Goal: Task Accomplishment & Management: Use online tool/utility

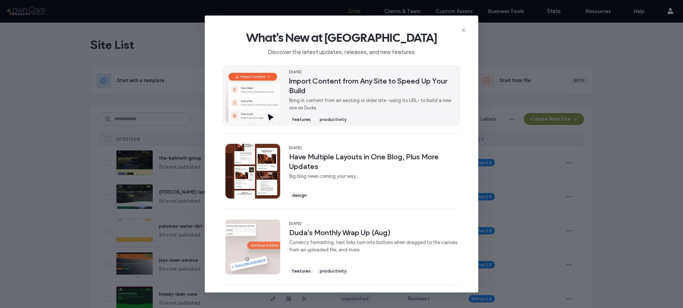
click at [307, 79] on span "Import Content from Any Site to Speed Up Your Build" at bounding box center [373, 85] width 169 height 19
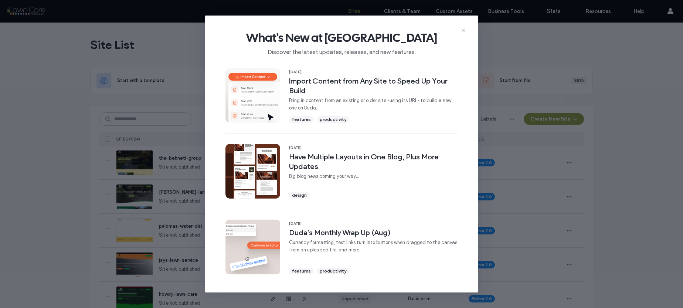
click at [462, 29] on icon at bounding box center [463, 30] width 6 height 6
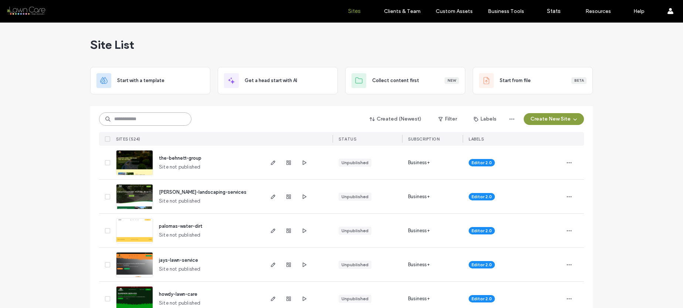
click at [137, 120] on input at bounding box center [145, 118] width 92 height 13
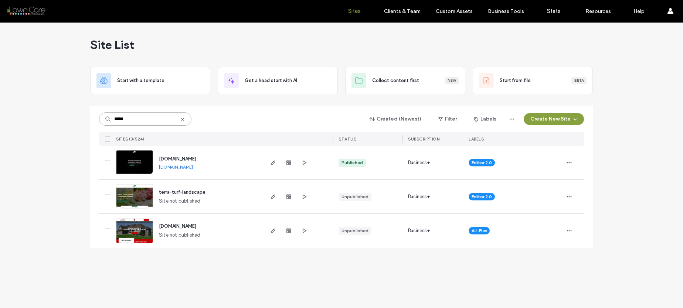
type input "*****"
click at [169, 158] on span "[DOMAIN_NAME]" at bounding box center [177, 159] width 37 height 6
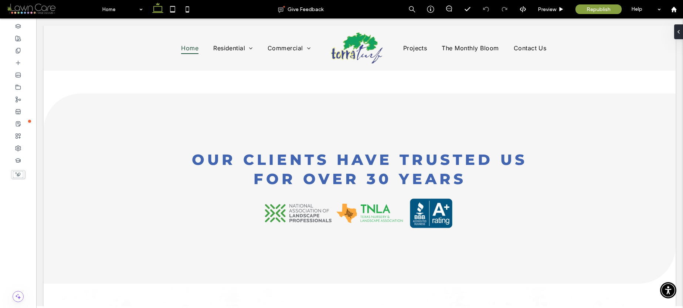
scroll to position [369, 0]
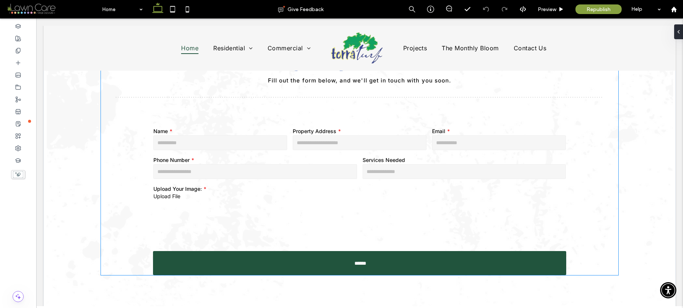
click at [299, 188] on div "Name Property Address Email Phone Number Services Needed Upload Your Image: Upl…" at bounding box center [359, 186] width 419 height 122
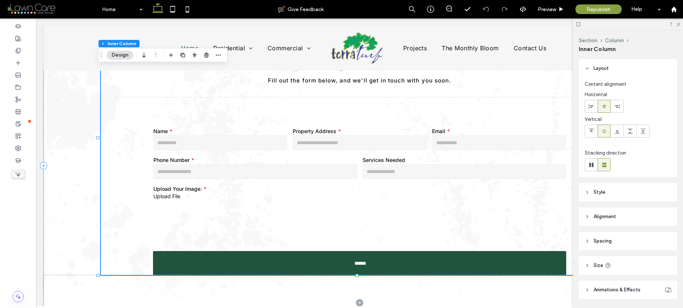
click at [299, 188] on div "Name Property Address Email Phone Number Services Needed Upload Your Image: Upl…" at bounding box center [359, 186] width 419 height 122
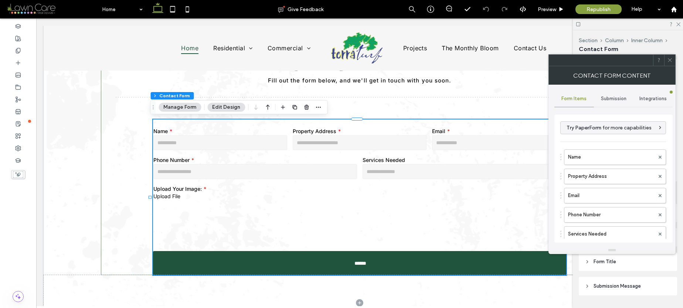
type input "******"
type input "*"
type input "***"
type input "*"
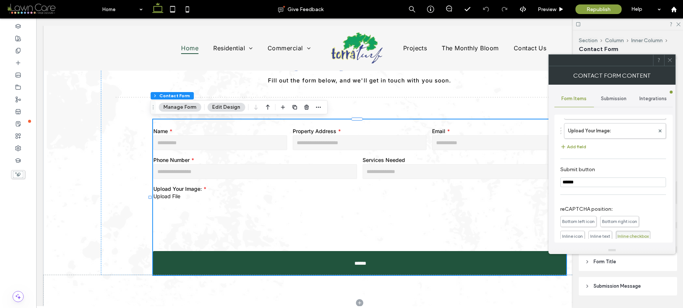
scroll to position [120, 0]
click at [597, 137] on label "Upload Your Image:" at bounding box center [611, 132] width 86 height 15
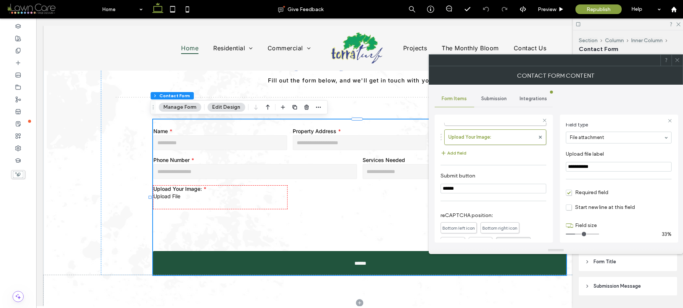
scroll to position [52, 0]
click at [598, 188] on span "Required field" at bounding box center [587, 188] width 42 height 6
click at [677, 61] on icon at bounding box center [677, 60] width 6 height 6
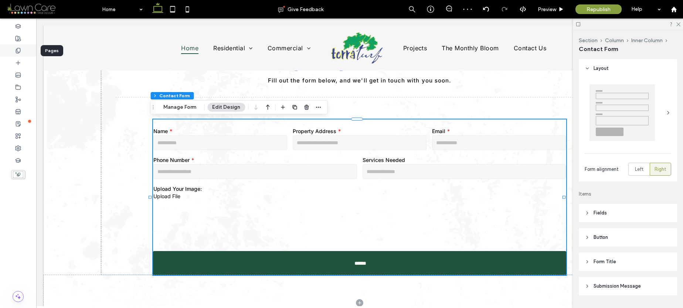
click at [18, 52] on use at bounding box center [18, 50] width 4 height 5
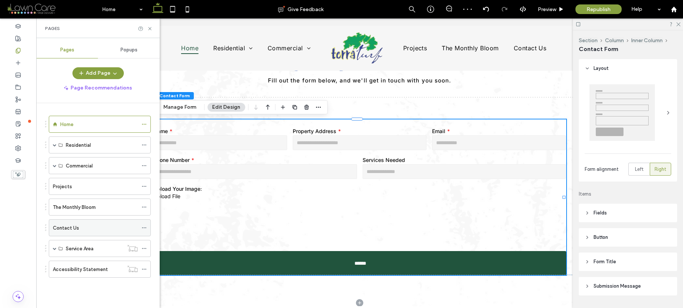
click at [95, 227] on div "Contact Us" at bounding box center [95, 228] width 85 height 8
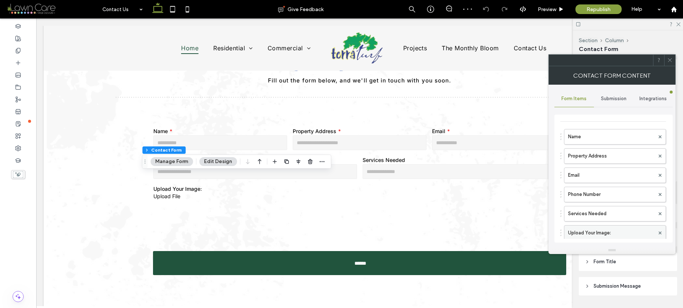
scroll to position [21, 0]
click at [621, 230] on label "Upload Your Image:" at bounding box center [611, 232] width 86 height 15
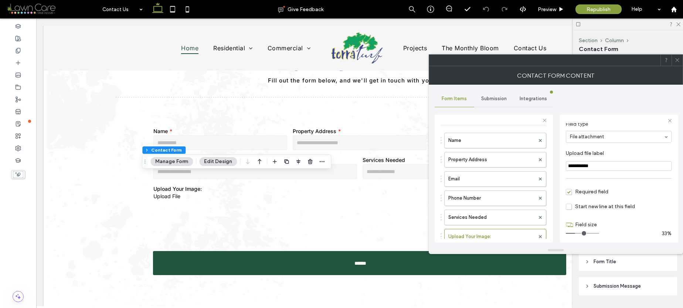
scroll to position [52, 0]
click at [607, 190] on span "Required field" at bounding box center [587, 188] width 42 height 6
click at [678, 61] on icon at bounding box center [677, 60] width 6 height 6
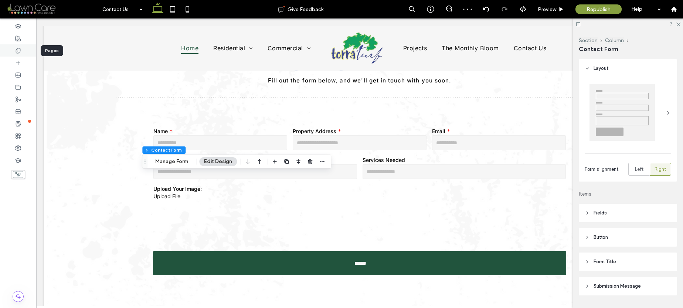
click at [13, 49] on div at bounding box center [18, 50] width 36 height 12
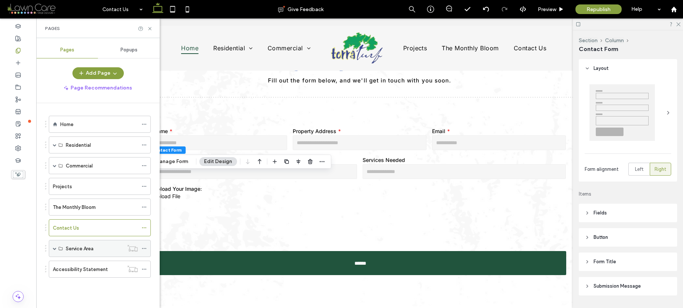
click at [53, 249] on span at bounding box center [55, 248] width 4 height 4
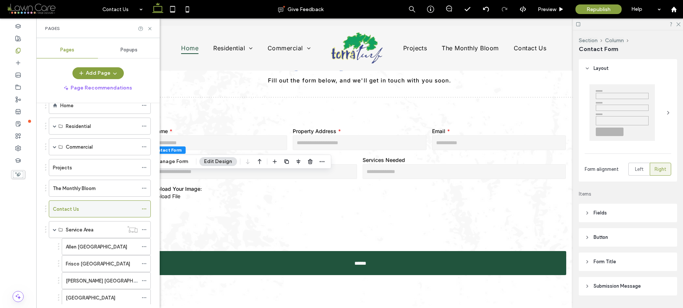
scroll to position [94, 0]
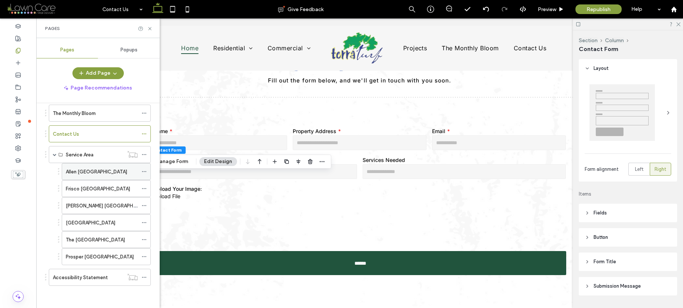
click at [93, 170] on div "Allen [GEOGRAPHIC_DATA]" at bounding box center [102, 172] width 72 height 8
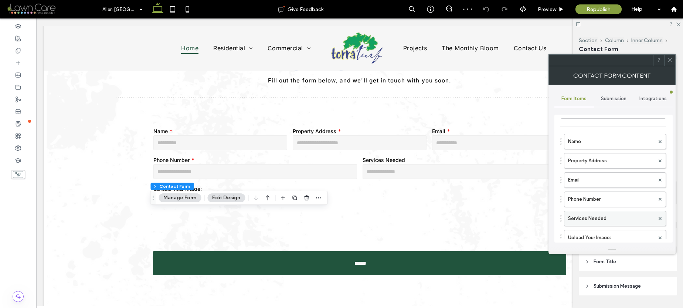
scroll to position [61, 0]
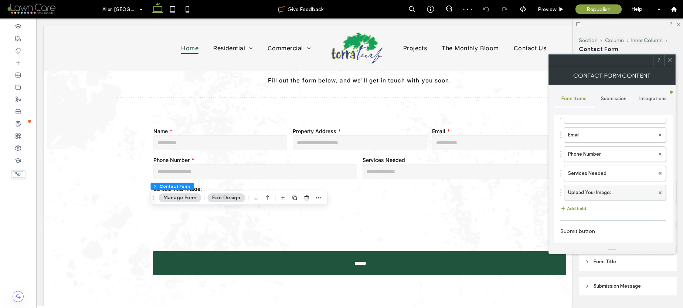
click at [614, 187] on label "Upload Your Image:" at bounding box center [611, 192] width 86 height 15
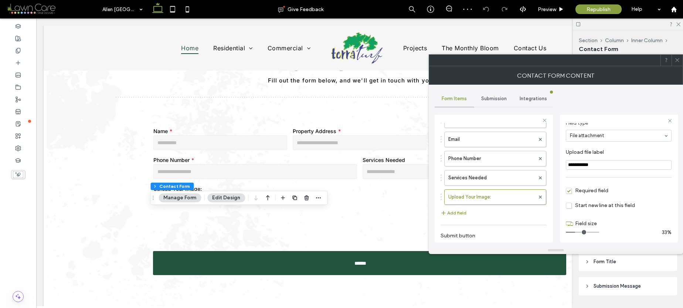
scroll to position [52, 0]
click at [605, 187] on span "Required field" at bounding box center [587, 188] width 42 height 6
click at [675, 58] on icon at bounding box center [677, 60] width 6 height 6
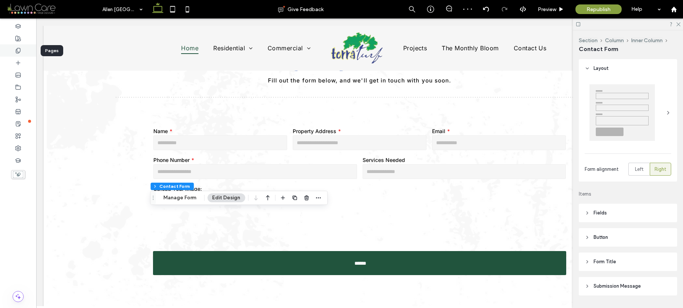
click at [15, 52] on icon at bounding box center [18, 51] width 6 height 6
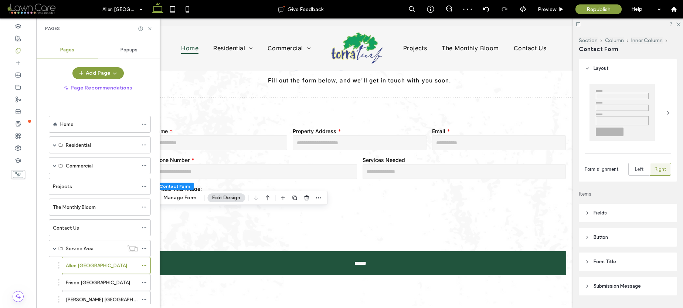
scroll to position [94, 0]
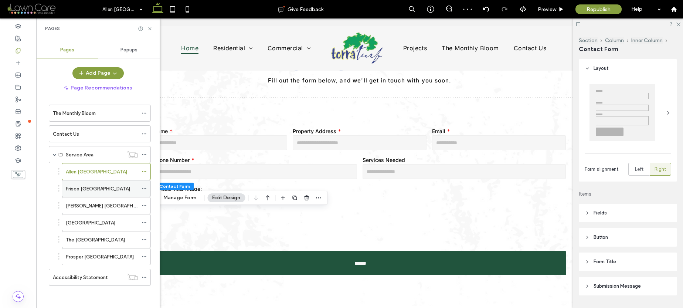
click at [86, 188] on div "Frisco [GEOGRAPHIC_DATA]" at bounding box center [102, 189] width 72 height 8
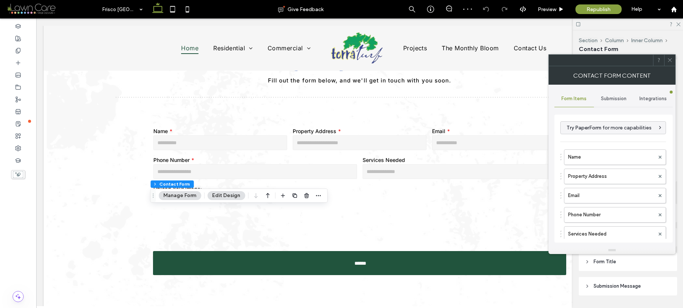
type input "******"
type input "*"
type input "***"
type input "*"
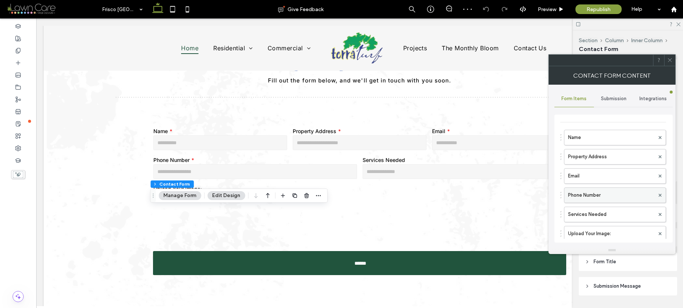
scroll to position [64, 0]
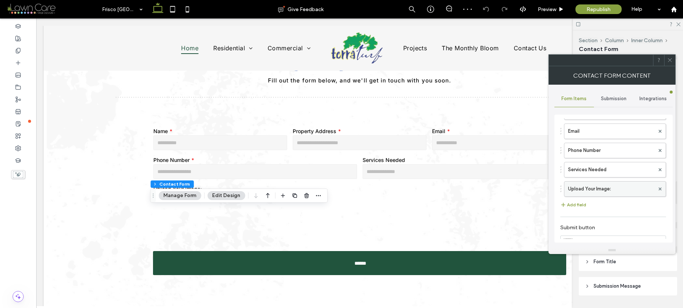
click at [618, 191] on label "Upload Your Image:" at bounding box center [611, 188] width 86 height 15
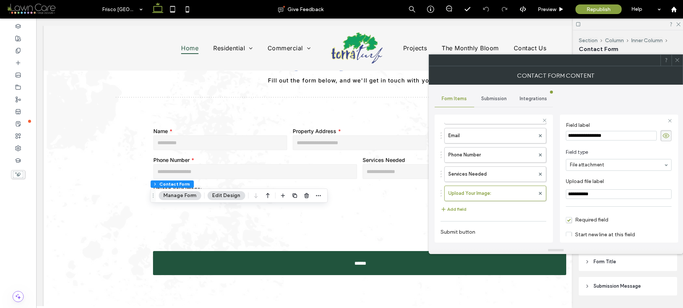
scroll to position [20, 0]
click at [595, 220] on span "Required field" at bounding box center [587, 219] width 42 height 6
click at [676, 59] on use at bounding box center [677, 60] width 4 height 4
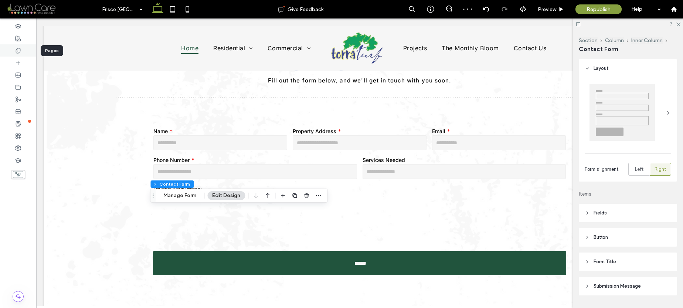
click at [23, 54] on div at bounding box center [18, 50] width 36 height 12
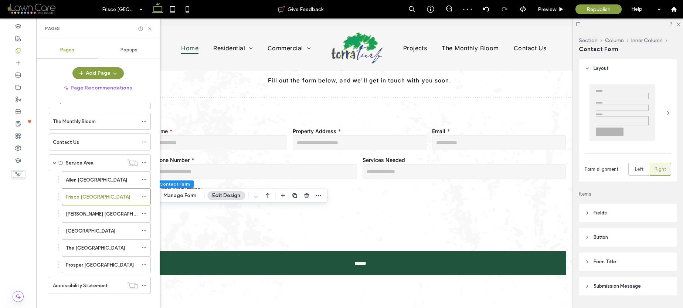
scroll to position [94, 0]
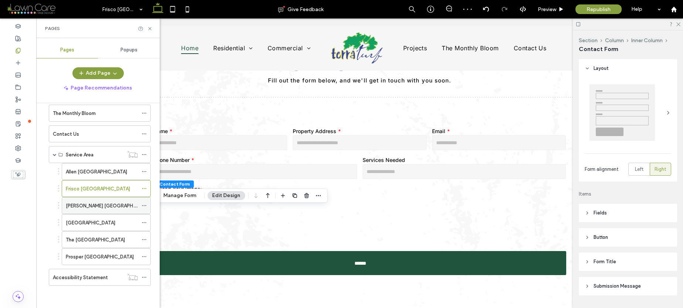
click at [85, 203] on label "[PERSON_NAME] [GEOGRAPHIC_DATA]" at bounding box center [110, 205] width 88 height 13
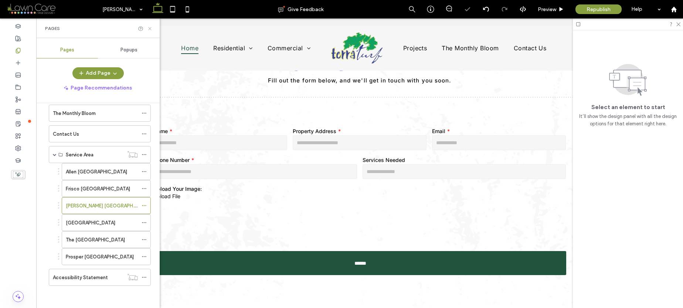
click at [149, 30] on icon at bounding box center [150, 29] width 6 height 6
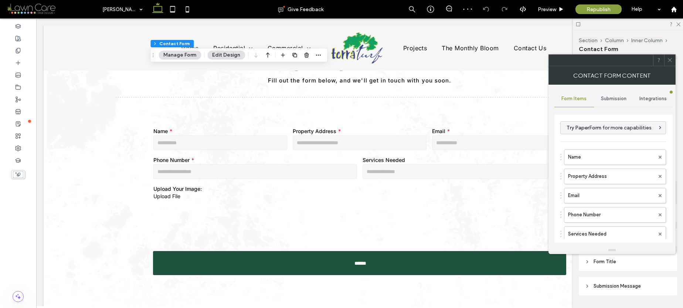
type input "******"
type input "*"
type input "***"
type input "*"
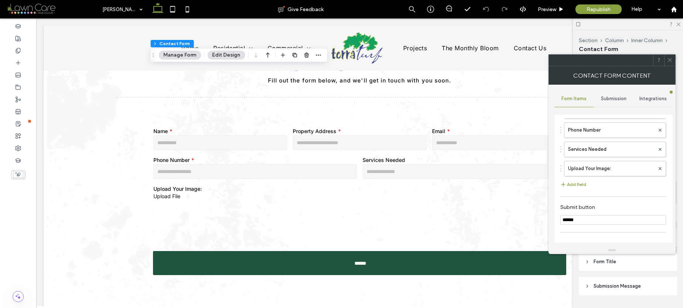
scroll to position [67, 0]
click at [604, 190] on label "Upload Your Image:" at bounding box center [611, 185] width 86 height 15
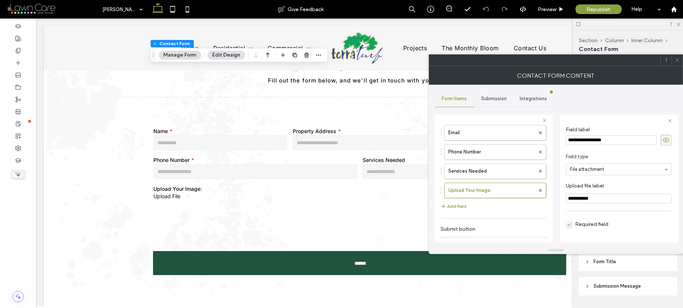
scroll to position [52, 0]
click at [594, 190] on span "Required field" at bounding box center [587, 188] width 42 height 6
click at [679, 62] on icon at bounding box center [677, 60] width 6 height 6
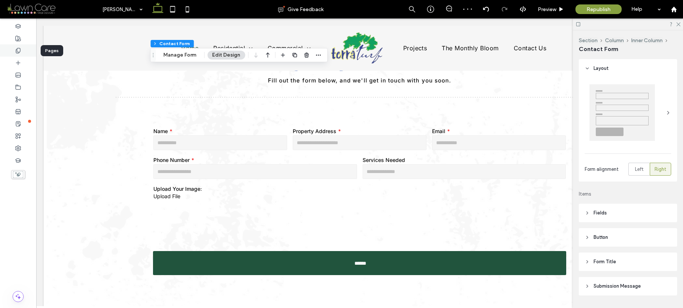
click at [14, 52] on div at bounding box center [18, 50] width 36 height 12
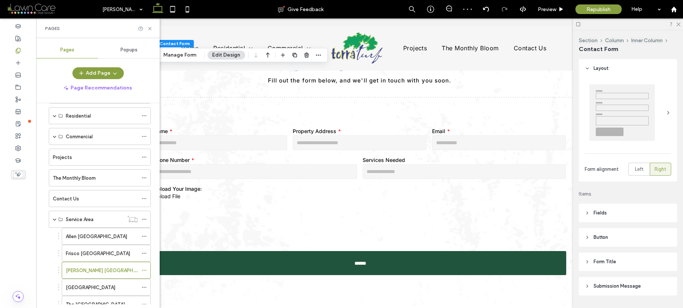
scroll to position [94, 0]
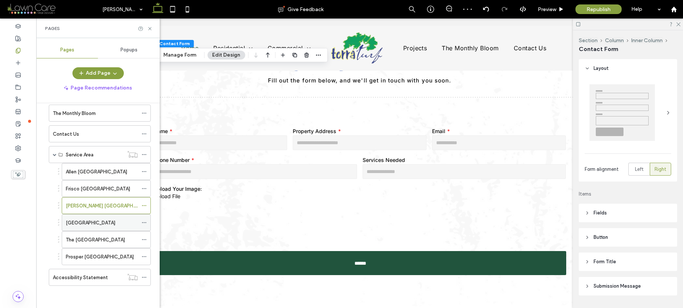
click at [102, 218] on div "[GEOGRAPHIC_DATA]" at bounding box center [102, 222] width 72 height 16
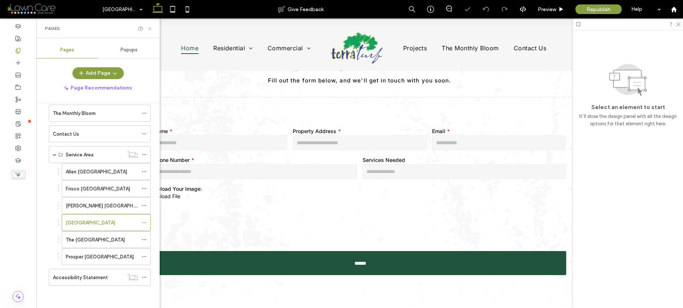
click at [151, 28] on icon at bounding box center [150, 29] width 6 height 6
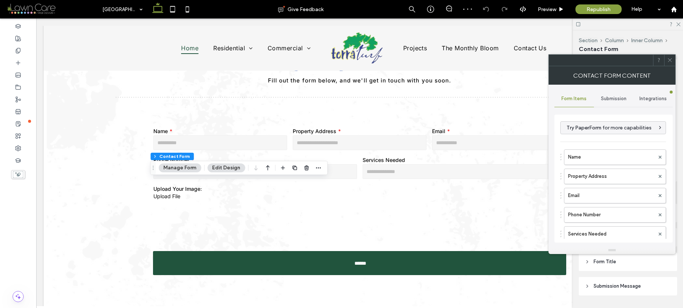
type input "*"
type input "***"
type input "*"
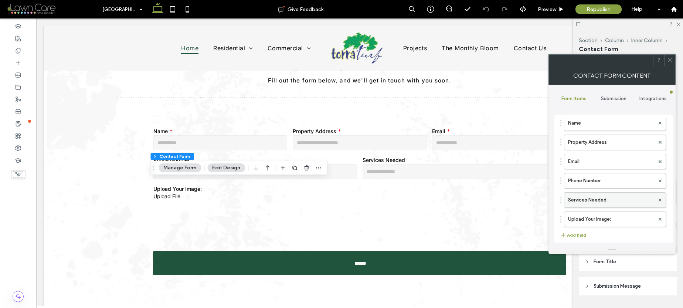
scroll to position [55, 0]
click at [606, 197] on label "Upload Your Image:" at bounding box center [611, 198] width 86 height 15
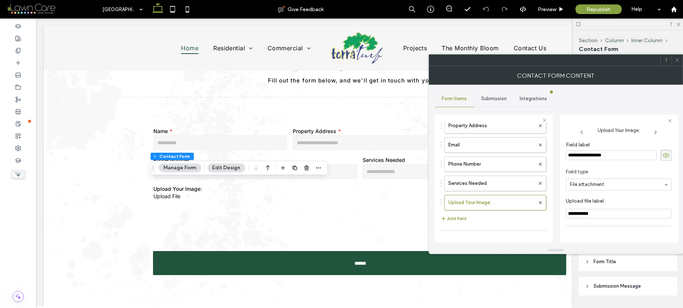
scroll to position [29, 0]
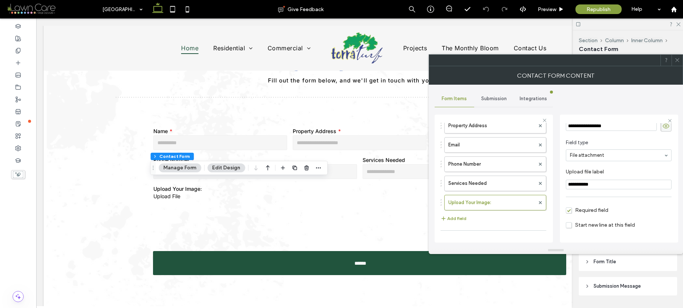
click at [605, 212] on span "Required field" at bounding box center [587, 210] width 42 height 6
click at [676, 59] on use at bounding box center [677, 60] width 4 height 4
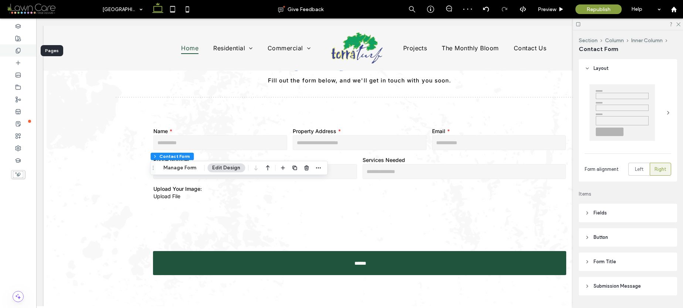
click at [15, 51] on icon at bounding box center [18, 51] width 6 height 6
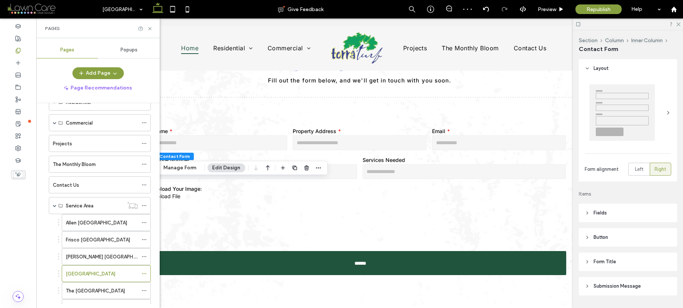
scroll to position [94, 0]
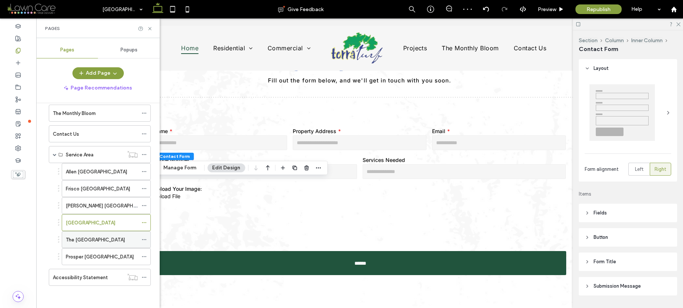
click at [112, 234] on div "The [GEOGRAPHIC_DATA]" at bounding box center [102, 239] width 72 height 16
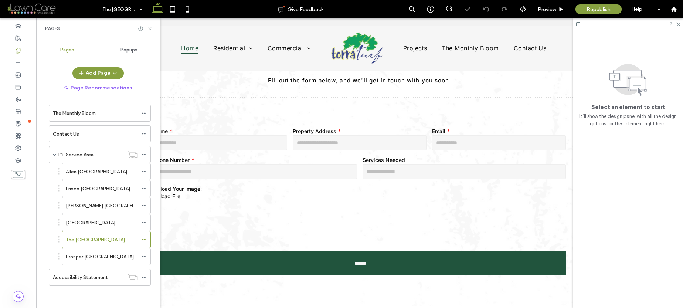
click at [150, 28] on use at bounding box center [149, 28] width 3 height 3
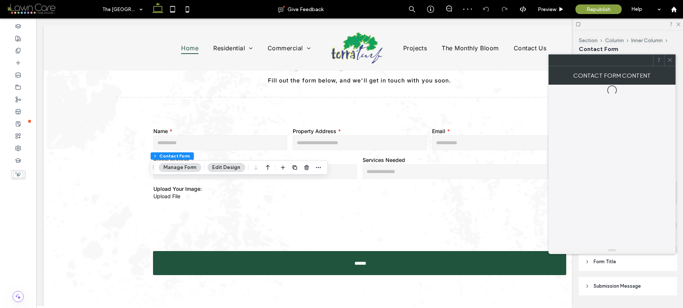
type input "*"
type input "***"
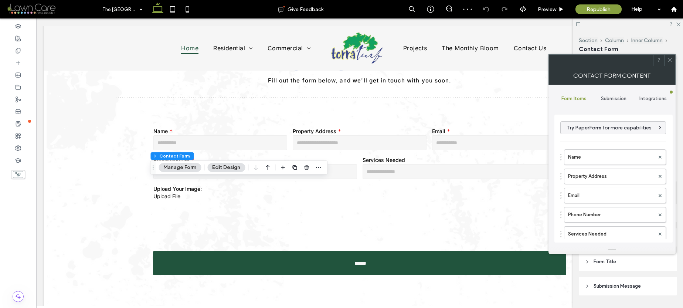
type input "*"
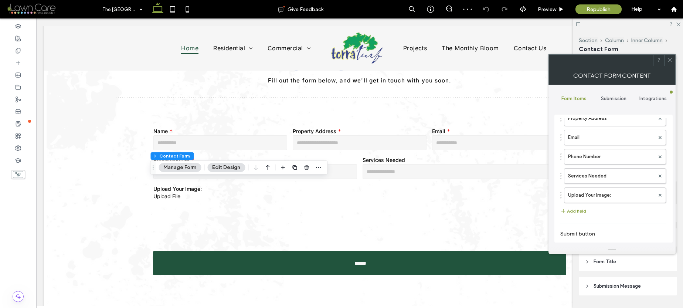
scroll to position [62, 0]
click at [599, 190] on label "Upload Your Image:" at bounding box center [611, 191] width 86 height 15
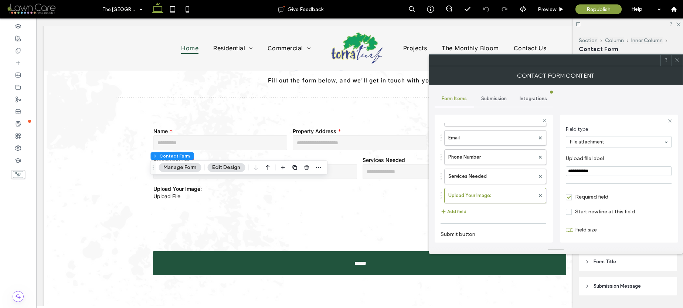
scroll to position [52, 0]
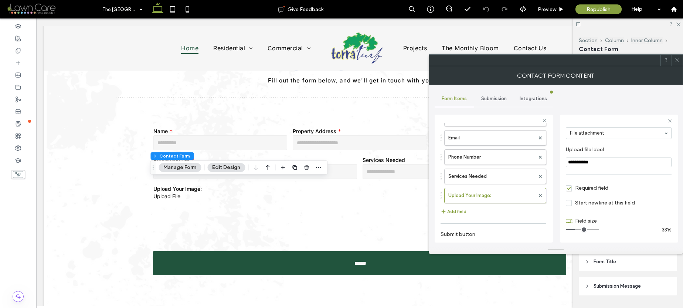
click at [602, 186] on span "Required field" at bounding box center [587, 188] width 42 height 6
click at [677, 59] on icon at bounding box center [677, 60] width 6 height 6
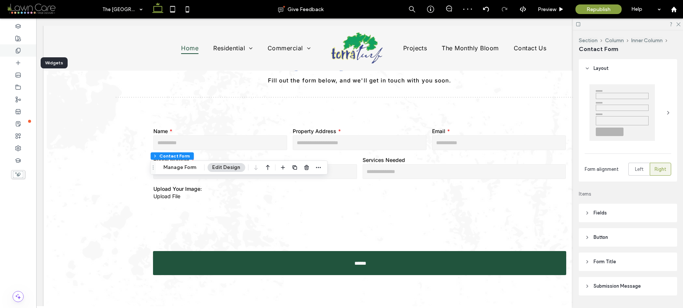
click at [18, 54] on div at bounding box center [18, 50] width 36 height 12
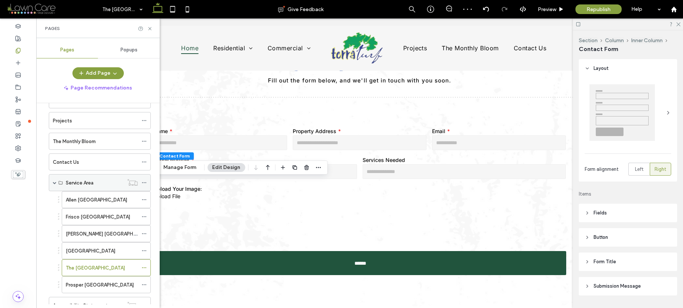
scroll to position [94, 0]
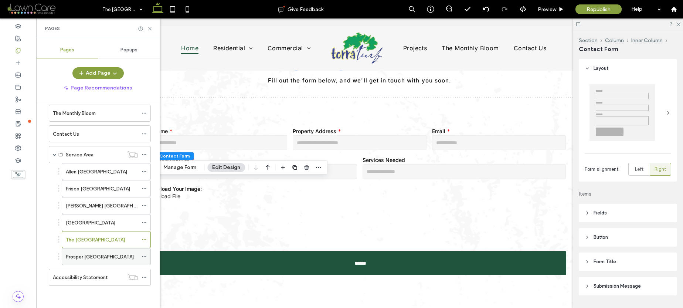
click at [115, 256] on div "Prosper [GEOGRAPHIC_DATA]" at bounding box center [102, 257] width 72 height 8
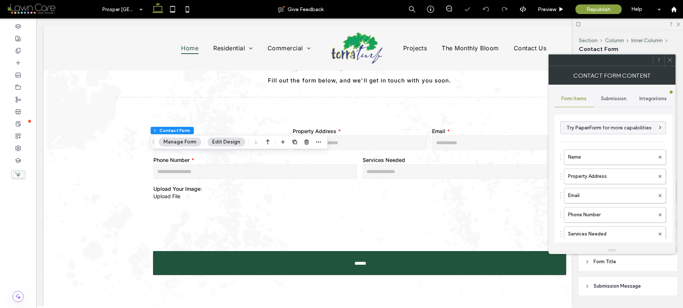
type input "******"
type input "*"
type input "***"
type input "*"
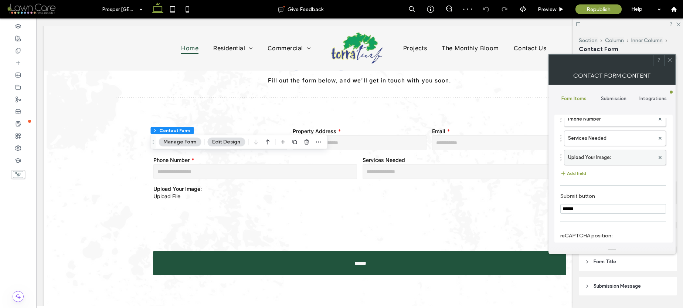
scroll to position [86, 0]
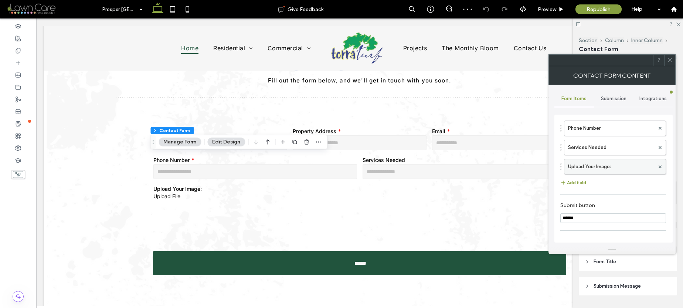
click at [612, 164] on label "Upload Your Image:" at bounding box center [611, 166] width 86 height 15
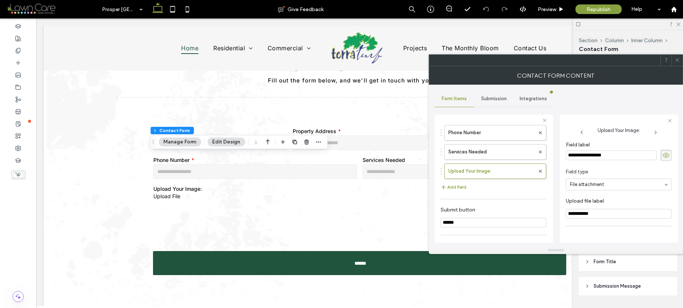
scroll to position [52, 0]
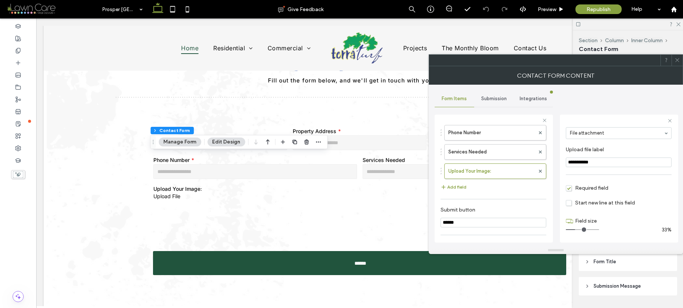
click at [600, 189] on span "Required field" at bounding box center [587, 188] width 42 height 6
click at [679, 60] on icon at bounding box center [677, 60] width 6 height 6
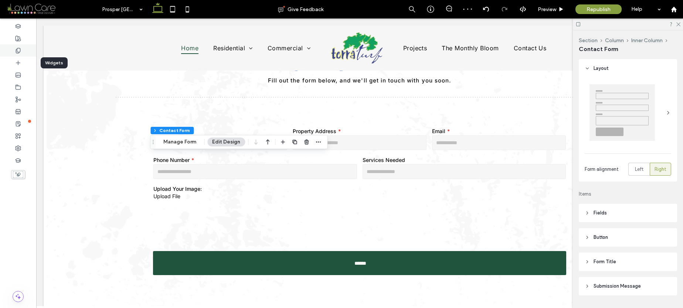
click at [14, 52] on div at bounding box center [18, 50] width 36 height 12
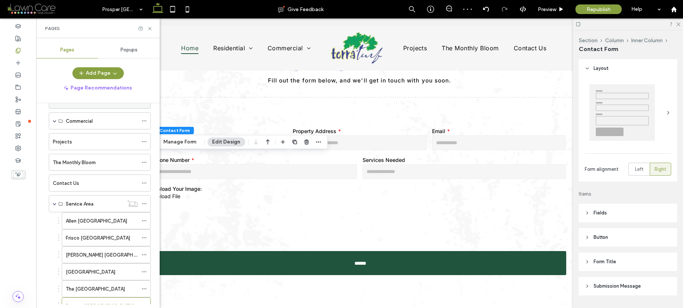
scroll to position [0, 0]
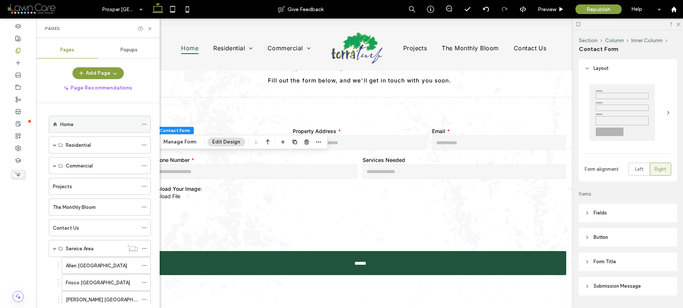
click at [92, 129] on div "Home" at bounding box center [99, 124] width 78 height 16
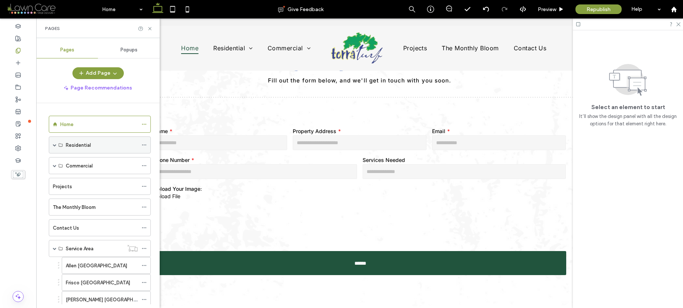
click at [55, 143] on span at bounding box center [55, 145] width 4 height 4
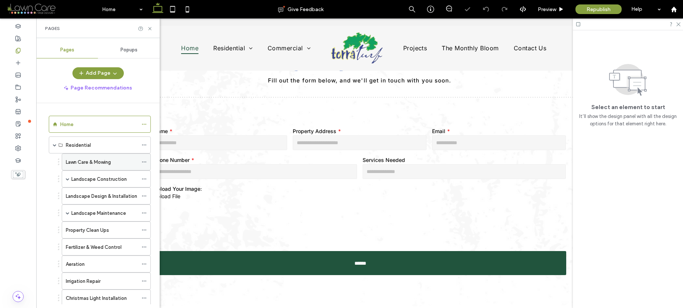
click at [87, 158] on label "Lawn Care & Mowing" at bounding box center [88, 162] width 45 height 13
click at [590, 9] on span "Republish" at bounding box center [598, 9] width 24 height 6
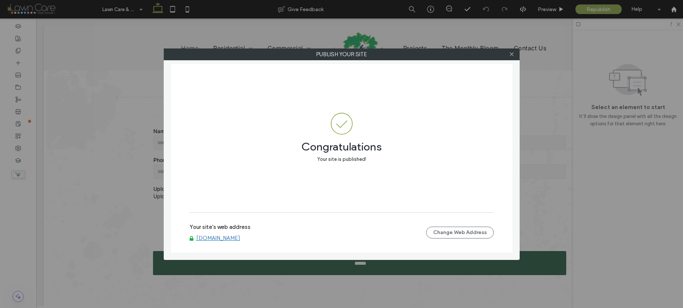
click at [216, 236] on link "[DOMAIN_NAME]" at bounding box center [218, 238] width 44 height 7
